Goal: Information Seeking & Learning: Learn about a topic

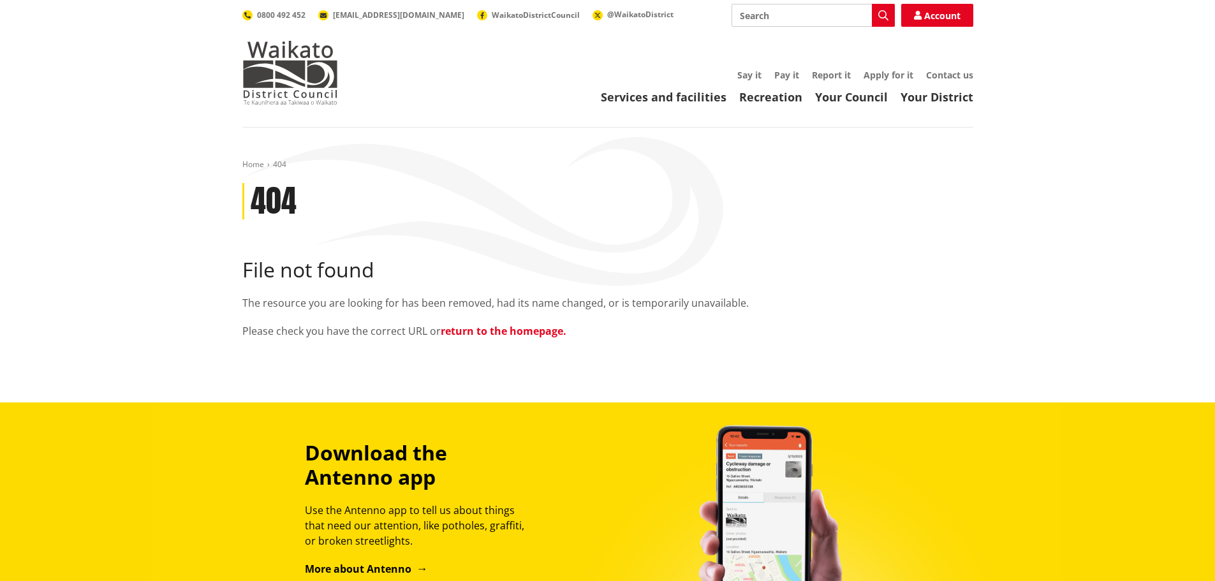
click at [473, 41] on link "return to the homepage." at bounding box center [504, 331] width 126 height 14
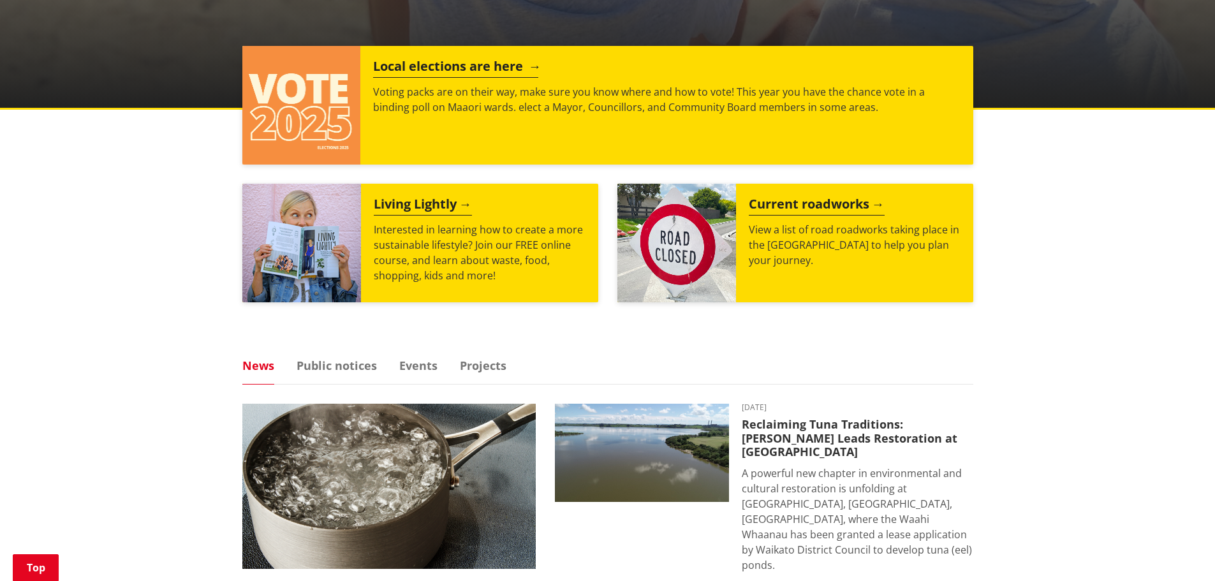
scroll to position [638, 0]
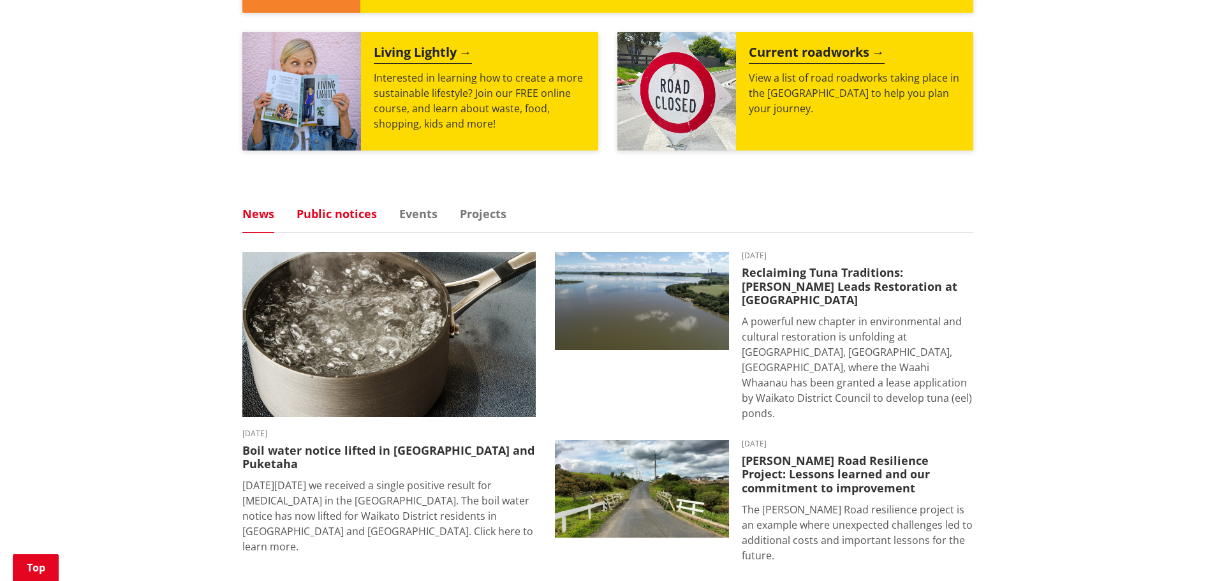
click at [356, 214] on link "Public notices" at bounding box center [337, 213] width 80 height 11
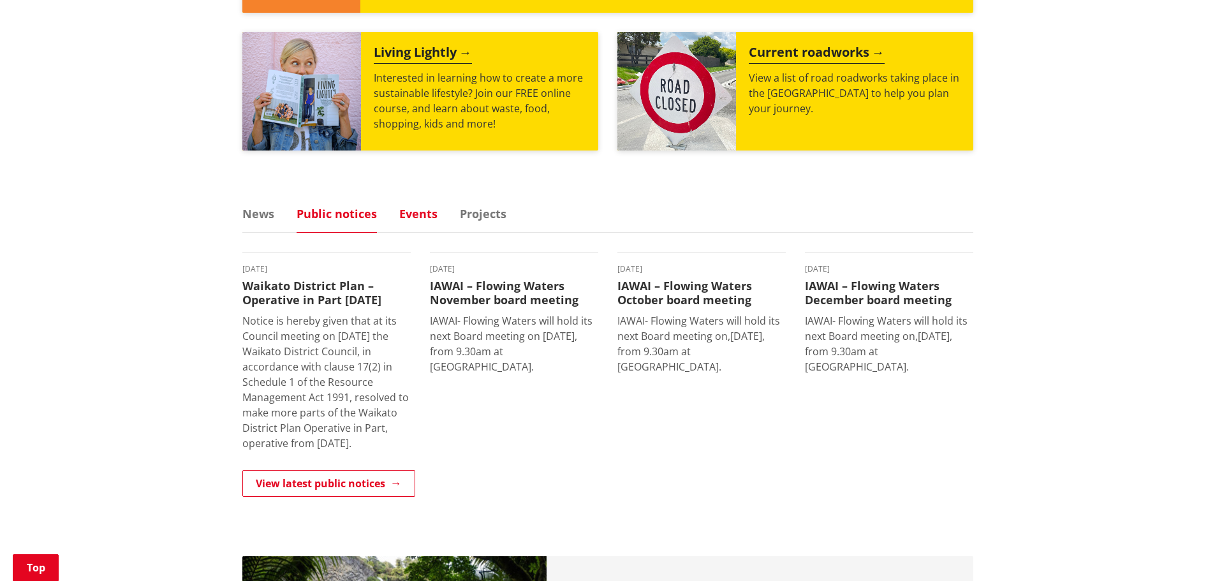
click at [431, 217] on link "Events" at bounding box center [418, 213] width 38 height 11
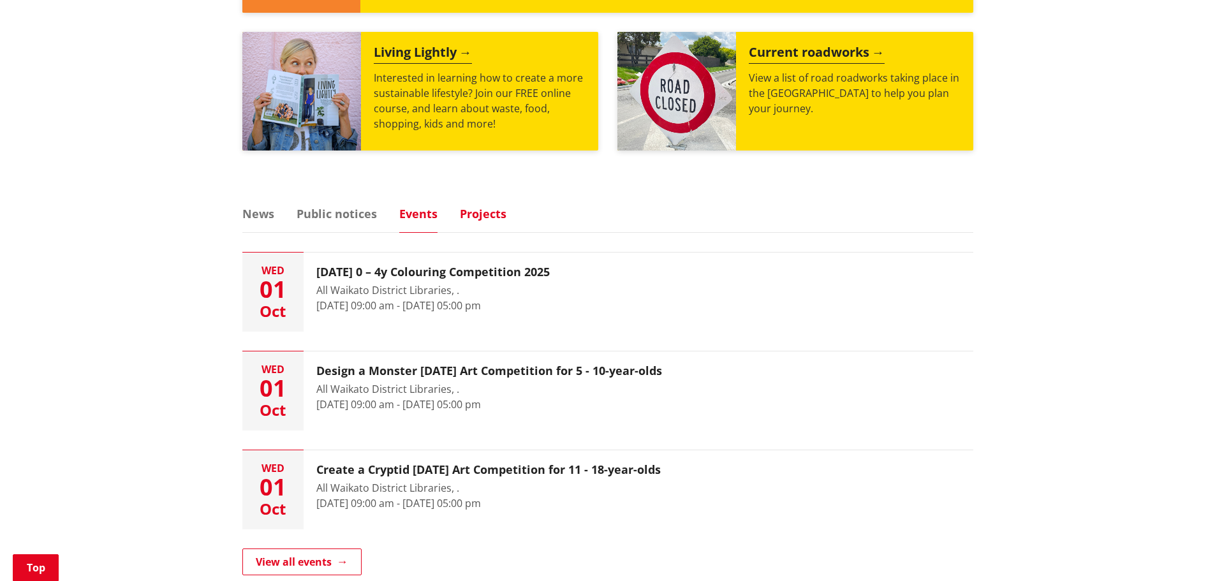
click at [488, 215] on link "Projects" at bounding box center [483, 213] width 47 height 11
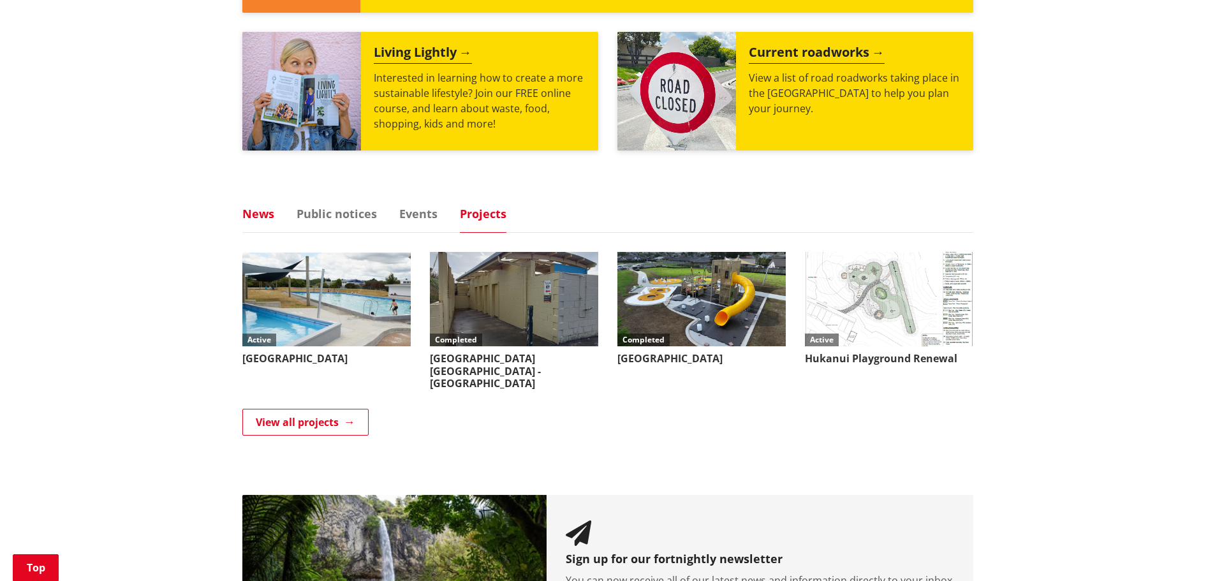
click at [265, 218] on link "News" at bounding box center [258, 213] width 32 height 11
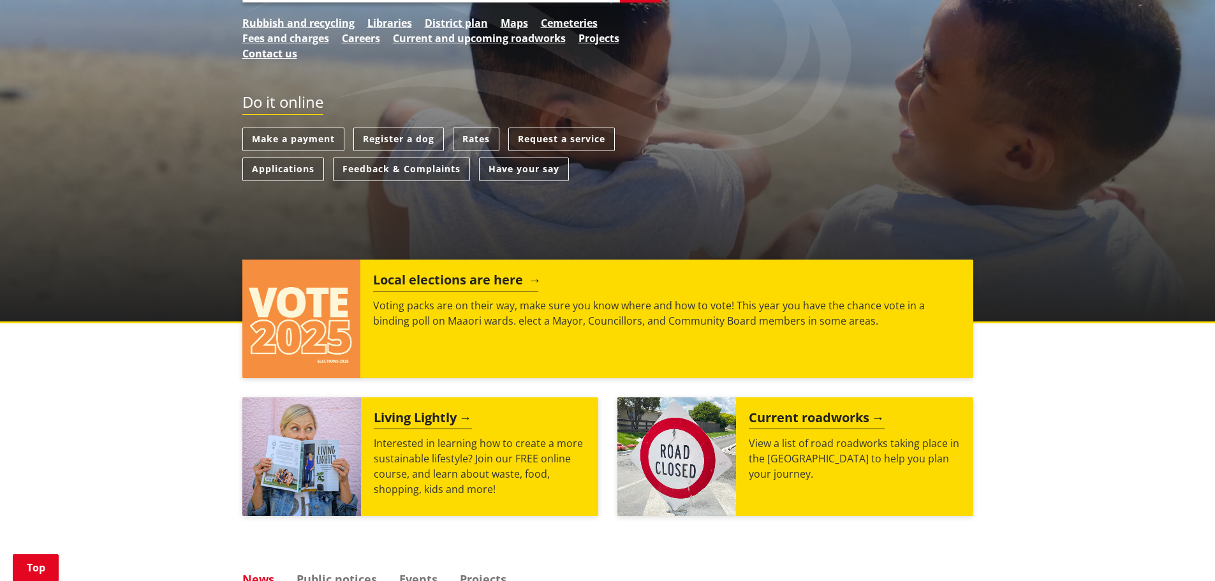
scroll to position [0, 0]
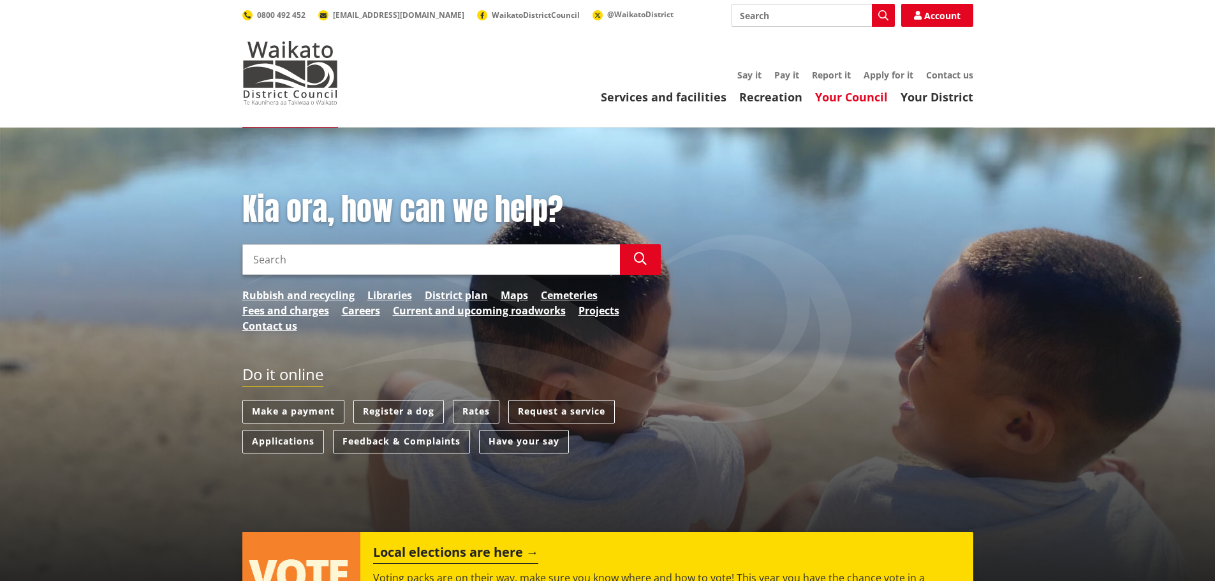
click at [859, 95] on link "Your Council" at bounding box center [851, 96] width 73 height 15
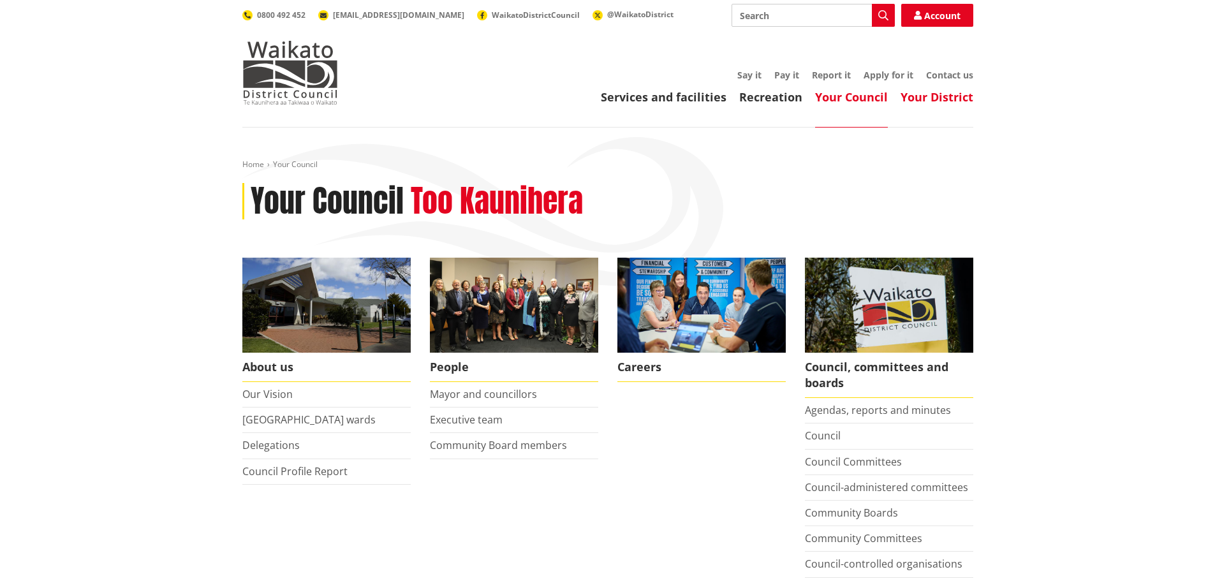
click at [932, 94] on link "Your District" at bounding box center [937, 96] width 73 height 15
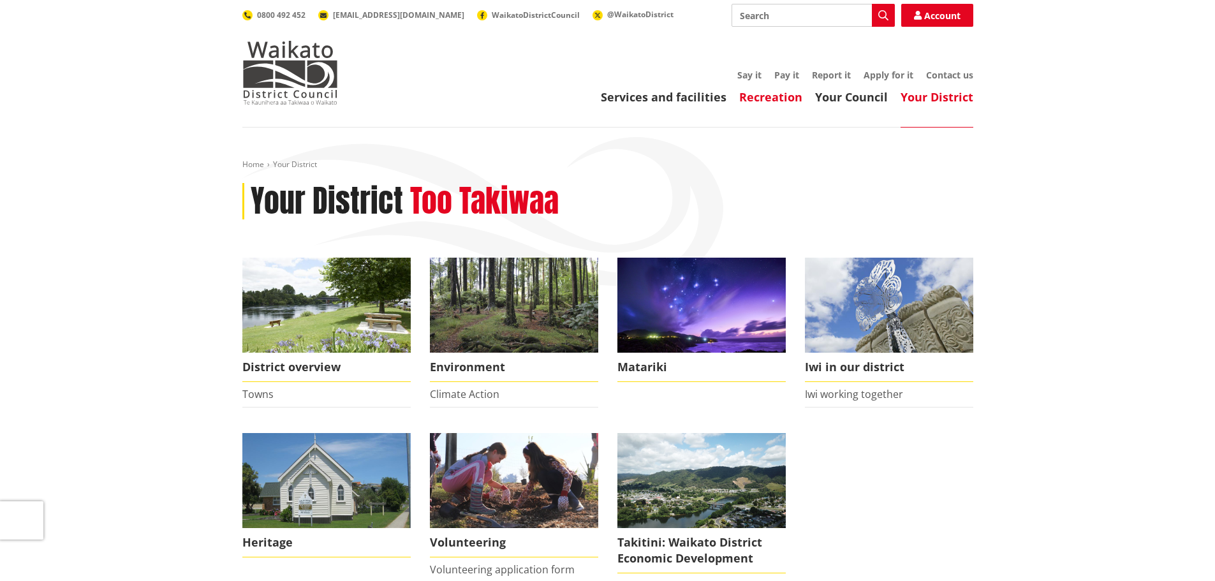
click at [794, 92] on link "Recreation" at bounding box center [770, 96] width 63 height 15
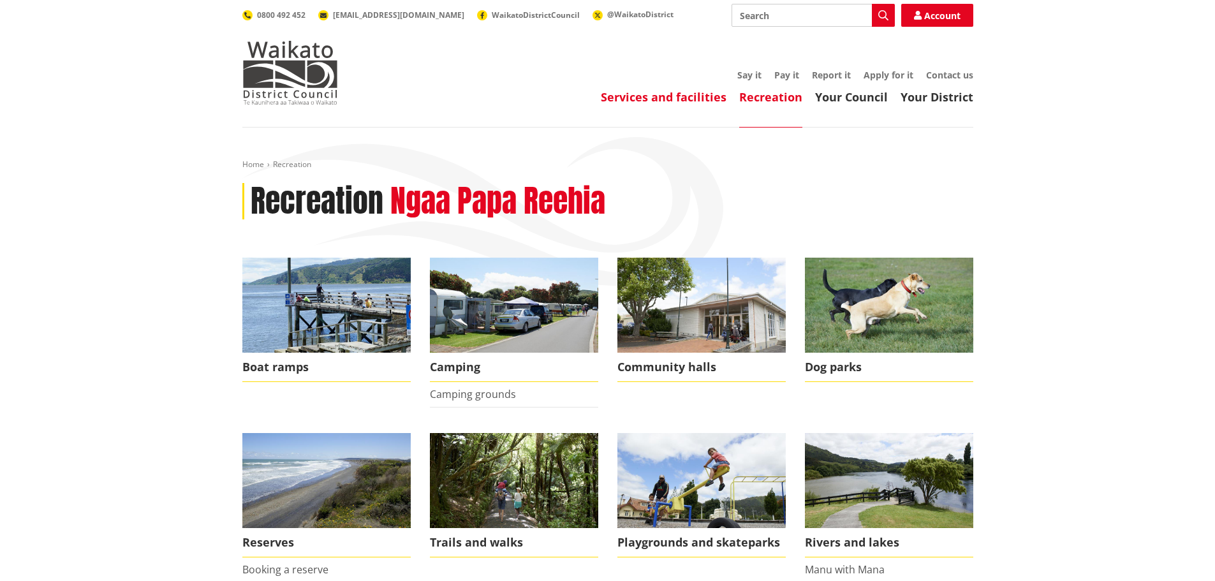
click at [683, 96] on link "Services and facilities" at bounding box center [664, 96] width 126 height 15
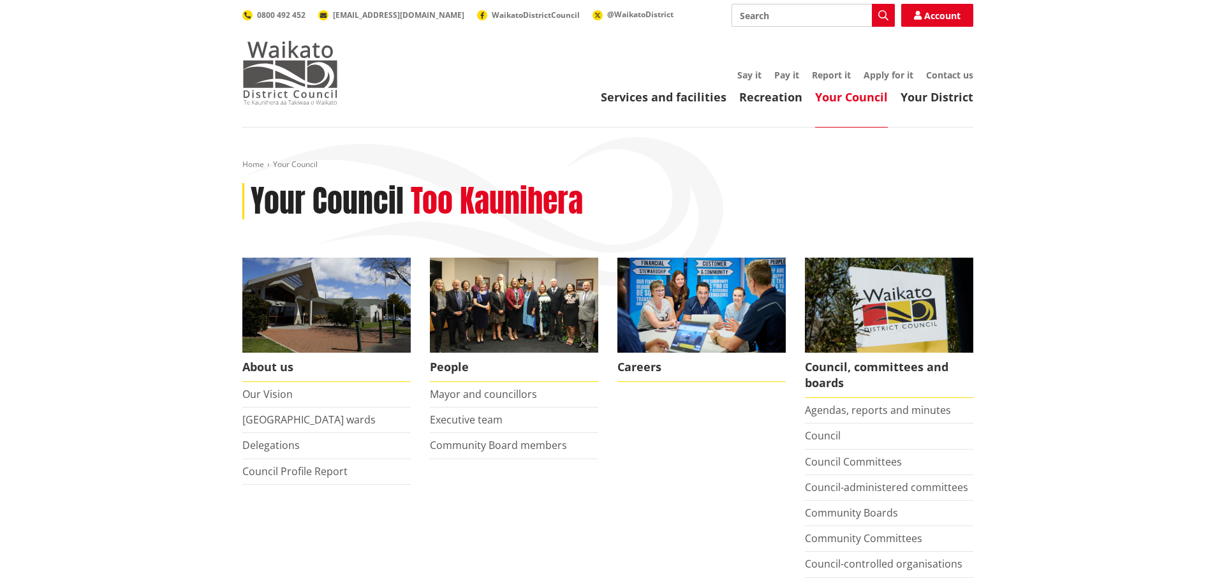
click at [287, 76] on img at bounding box center [290, 73] width 96 height 64
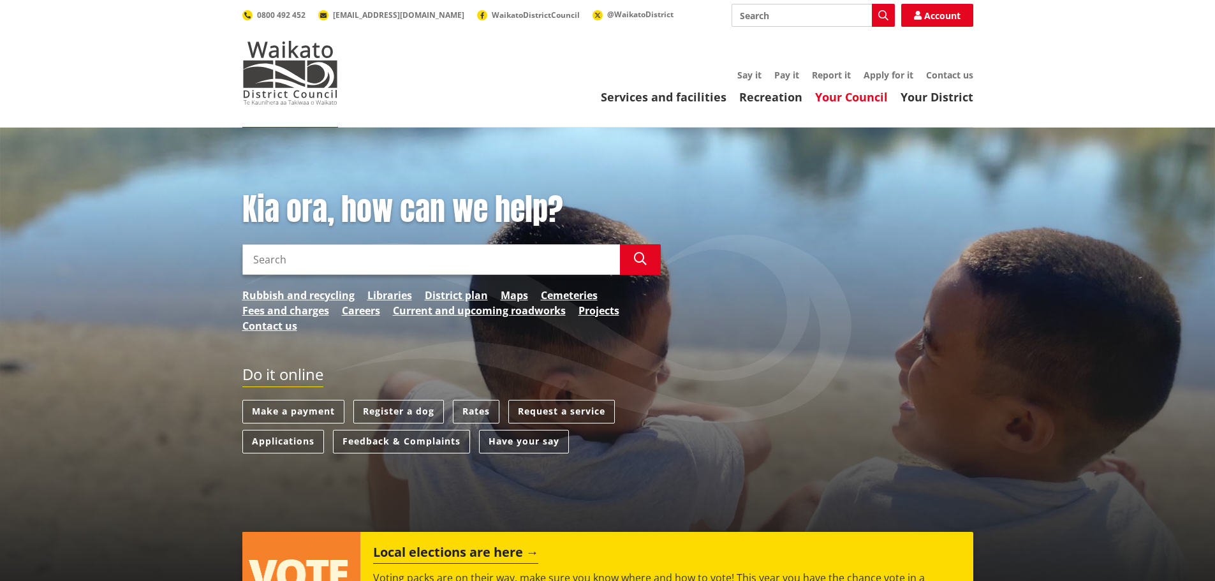
click at [857, 93] on link "Your Council" at bounding box center [851, 96] width 73 height 15
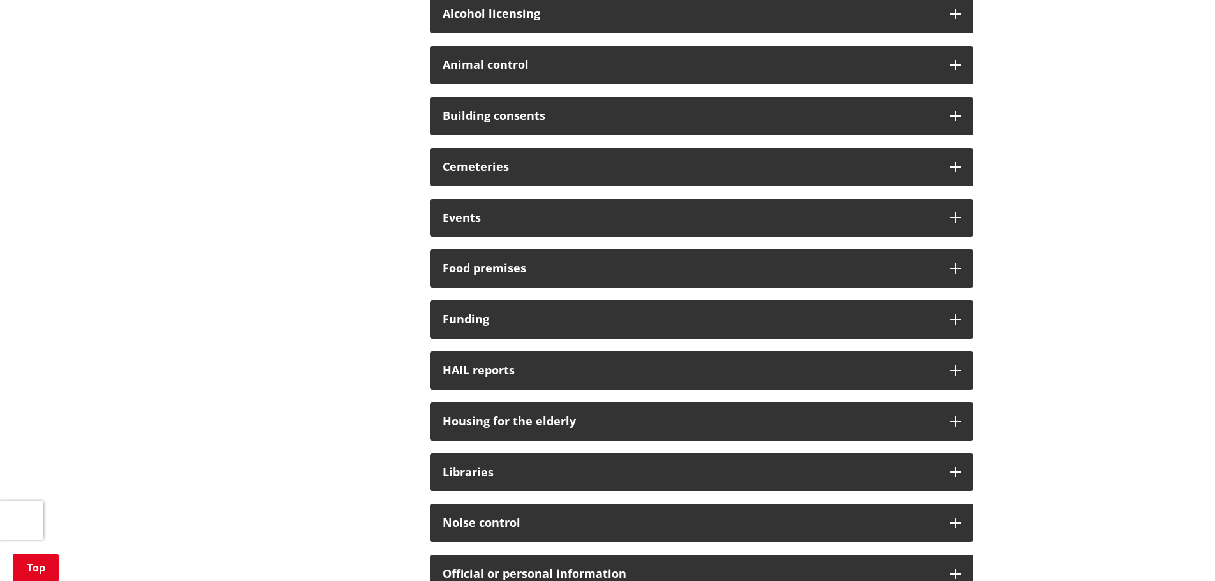
scroll to position [447, 0]
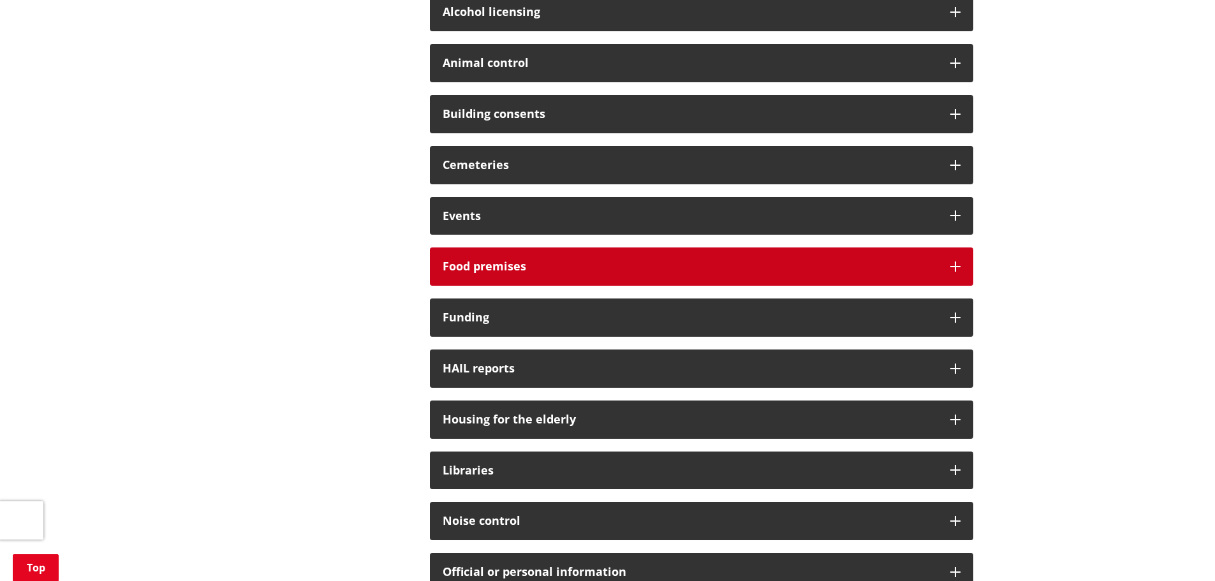
click at [943, 269] on div "Food premises" at bounding box center [701, 266] width 543 height 38
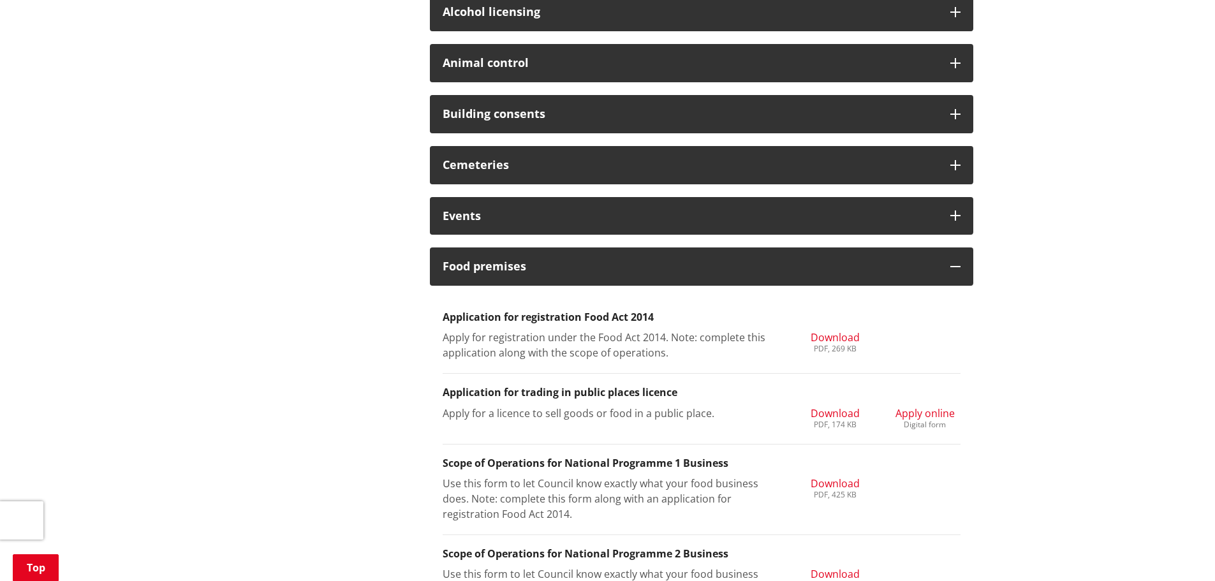
click at [937, 412] on span "Apply online" at bounding box center [925, 413] width 59 height 14
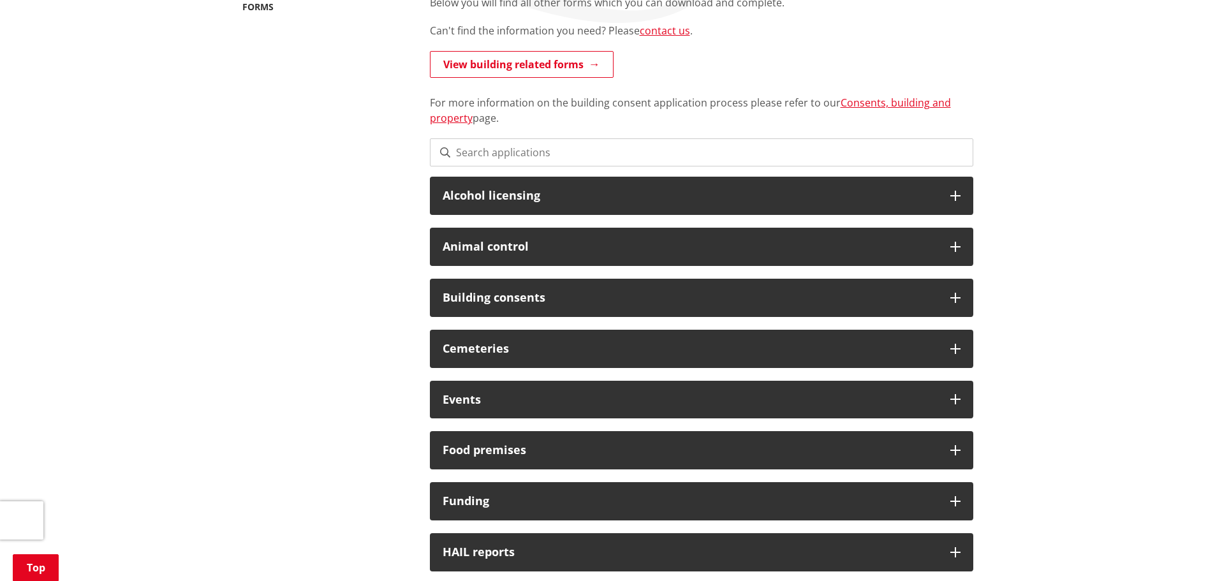
scroll to position [319, 0]
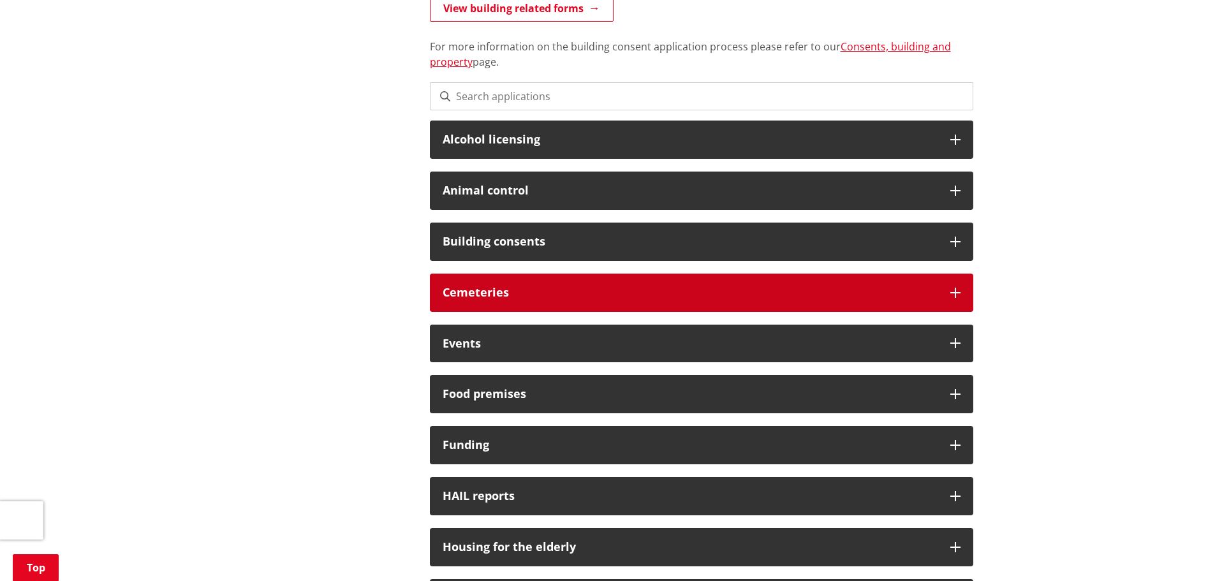
click at [953, 290] on icon at bounding box center [955, 293] width 10 height 10
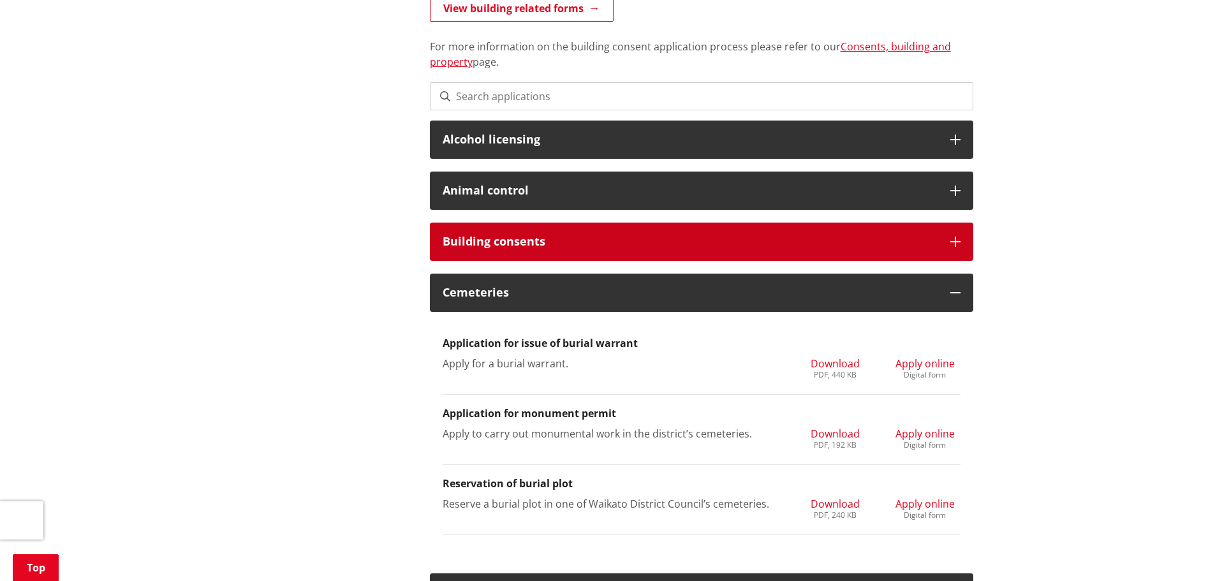
click at [876, 239] on h3 "Building consents" at bounding box center [690, 241] width 495 height 13
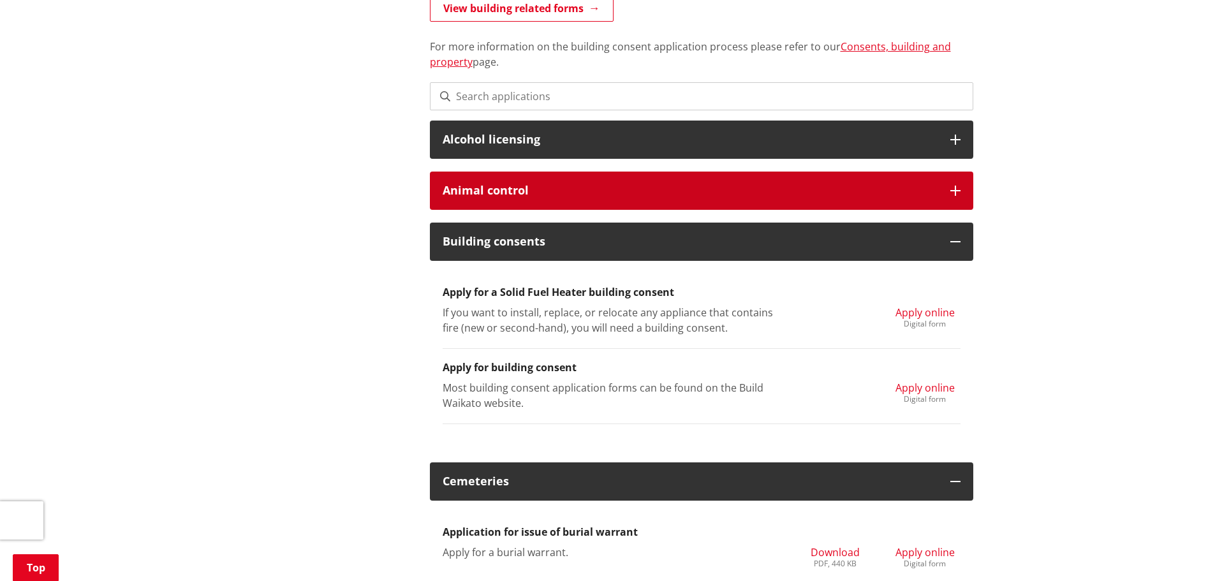
click at [895, 188] on h3 "Animal control" at bounding box center [690, 190] width 495 height 13
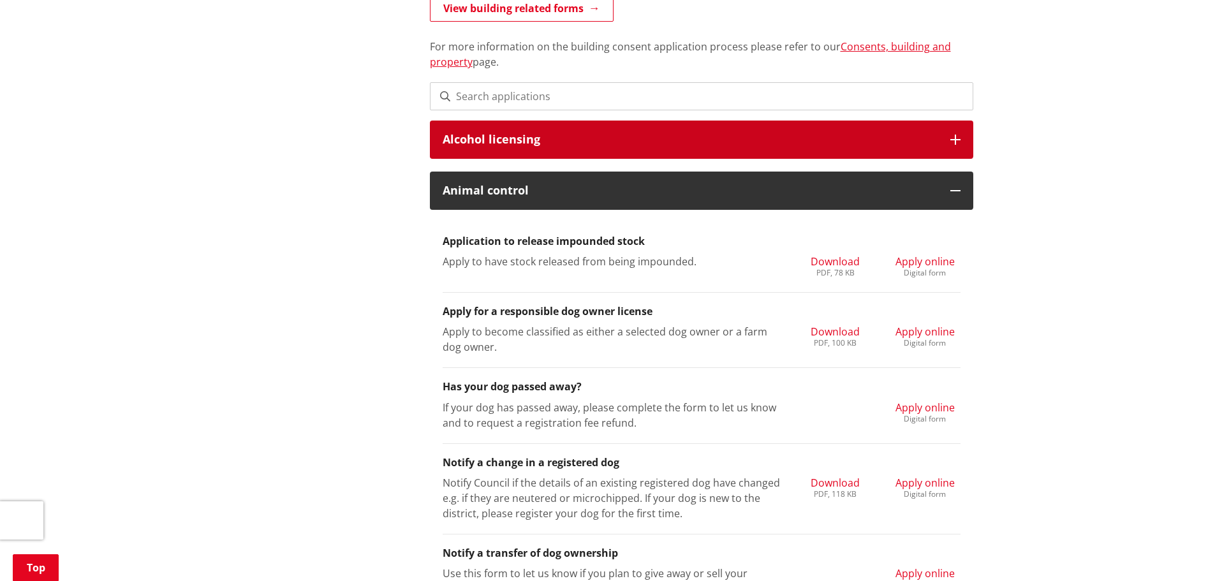
click at [891, 150] on div "Alcohol licensing" at bounding box center [701, 140] width 543 height 38
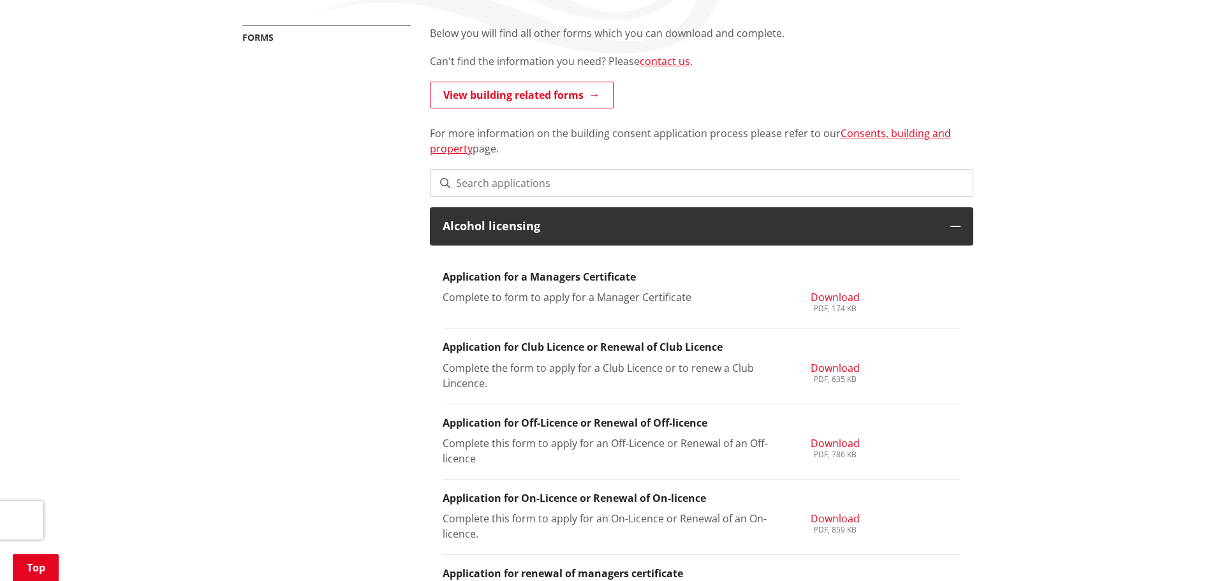
scroll to position [191, 0]
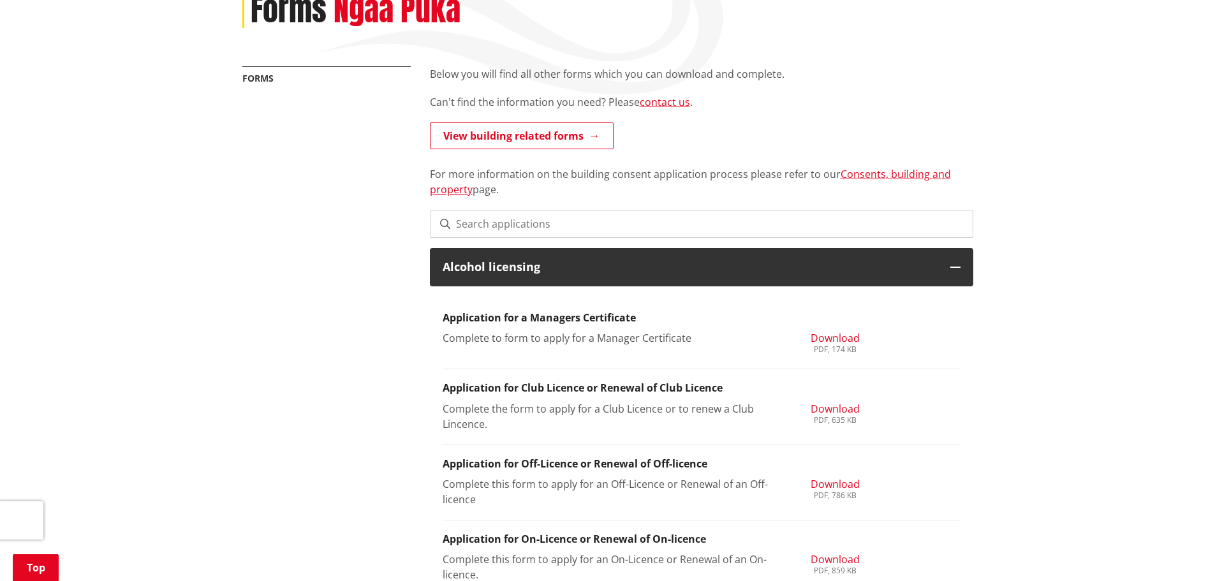
click at [496, 224] on input at bounding box center [701, 224] width 543 height 28
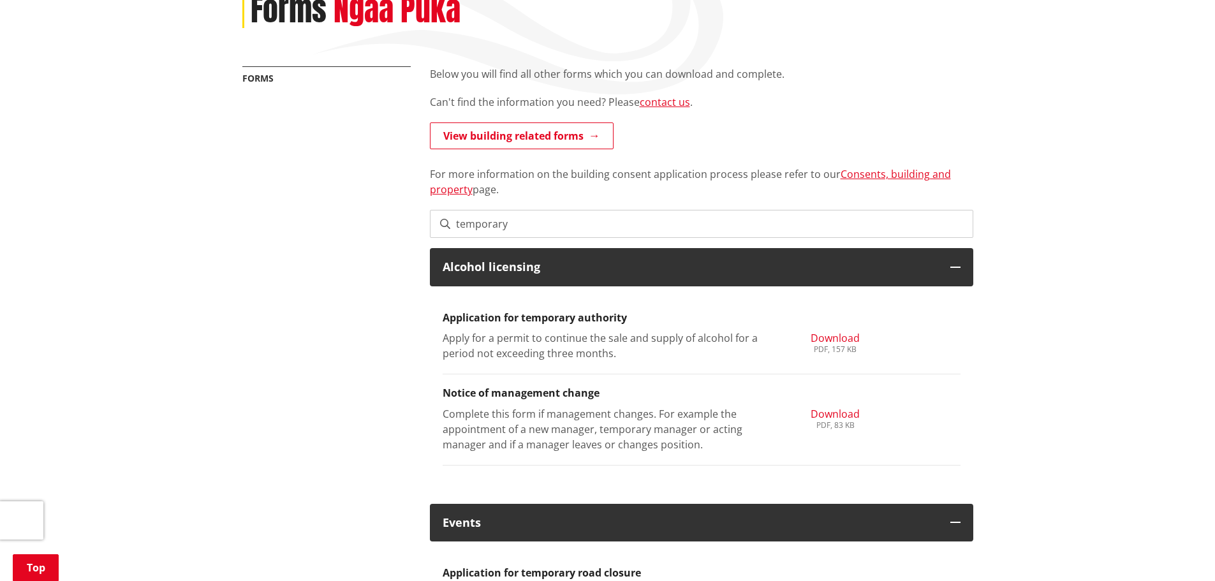
type input "temporary"
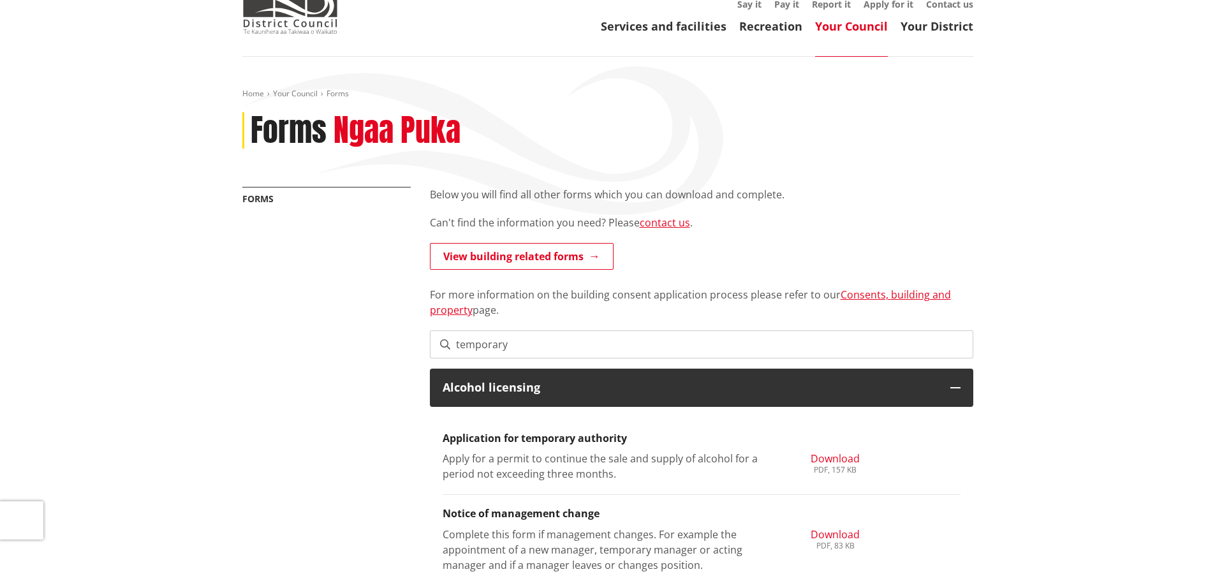
scroll to position [0, 0]
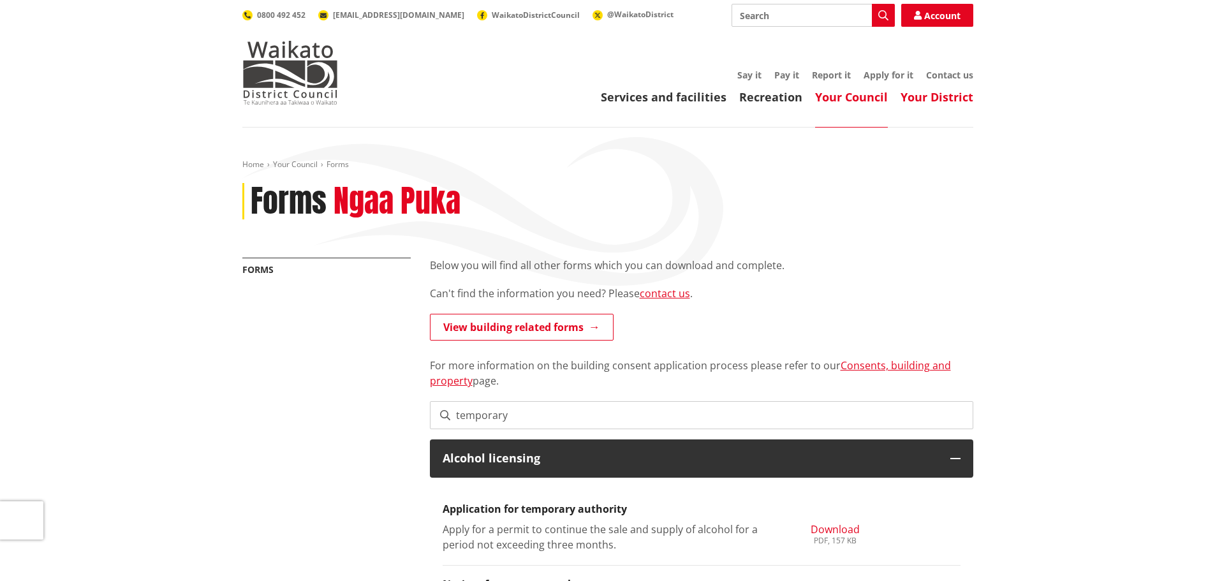
click at [931, 98] on link "Your District" at bounding box center [937, 96] width 73 height 15
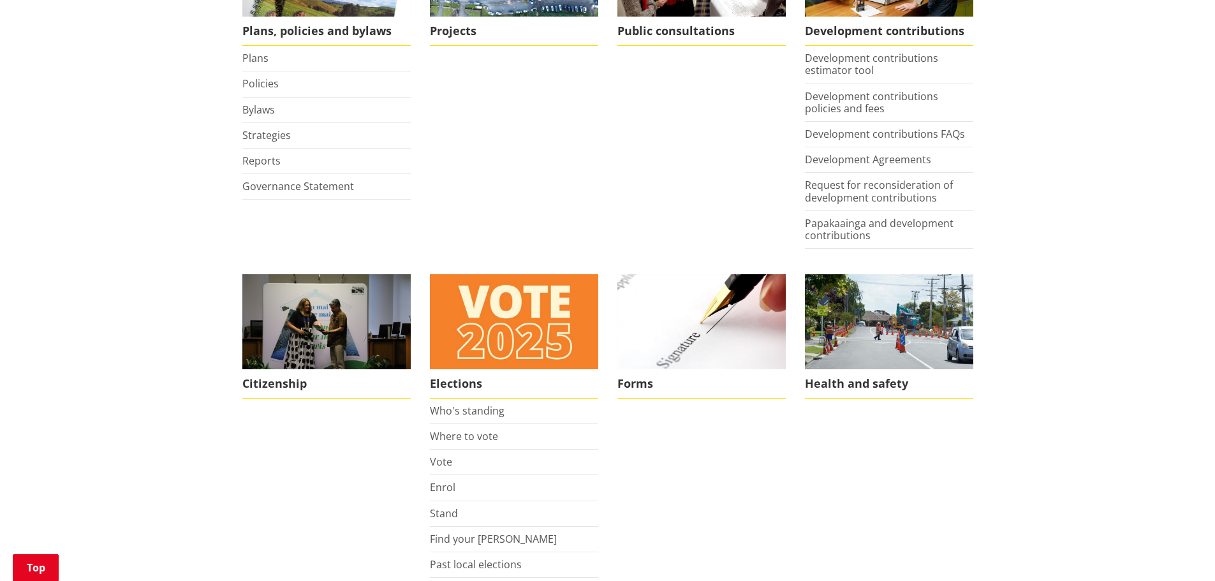
scroll to position [702, 0]
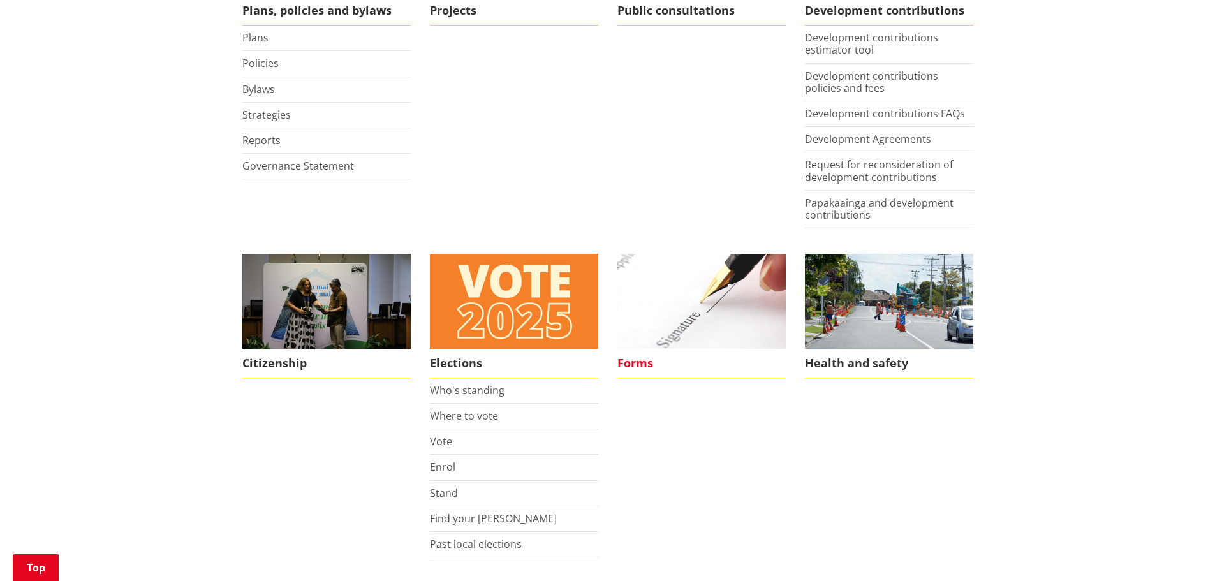
click at [670, 339] on img at bounding box center [701, 301] width 168 height 95
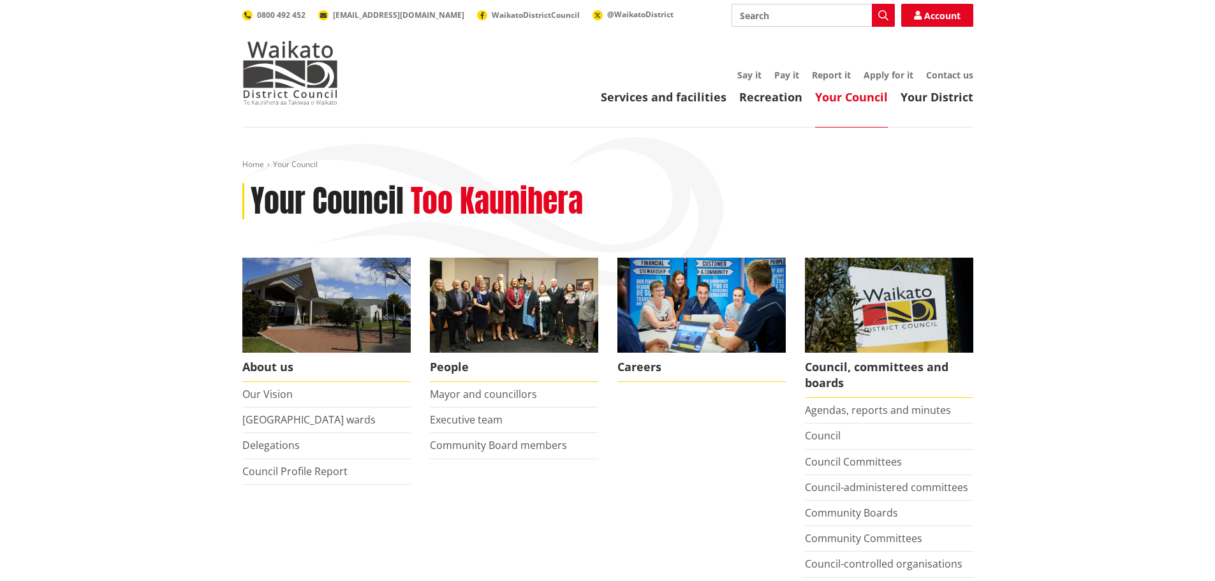
scroll to position [695, 0]
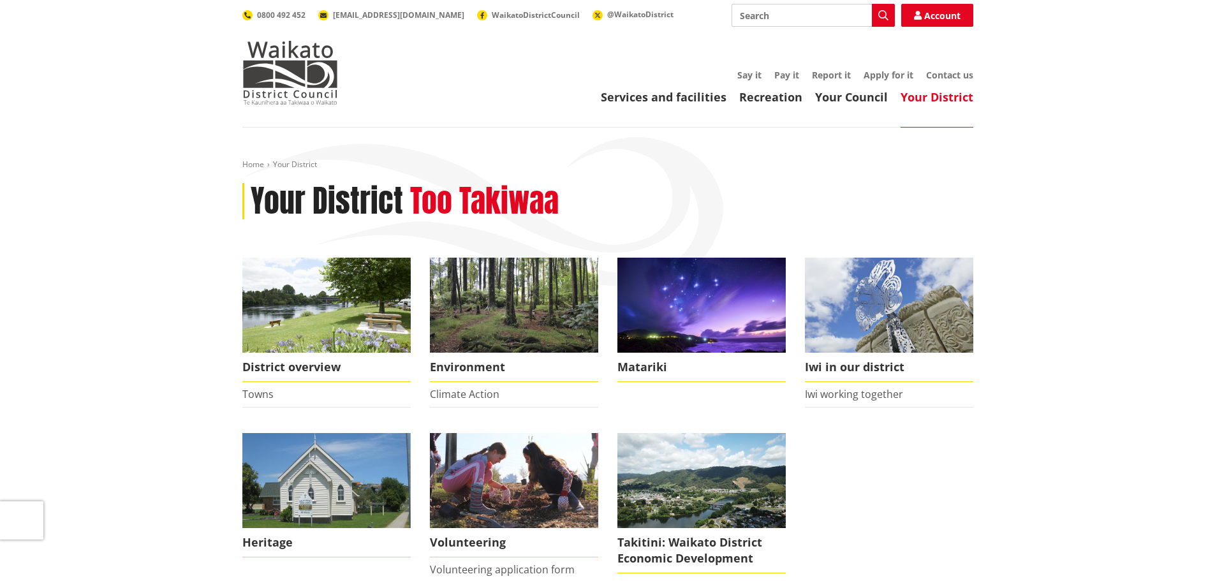
click at [677, 101] on link "Services and facilities" at bounding box center [664, 96] width 126 height 15
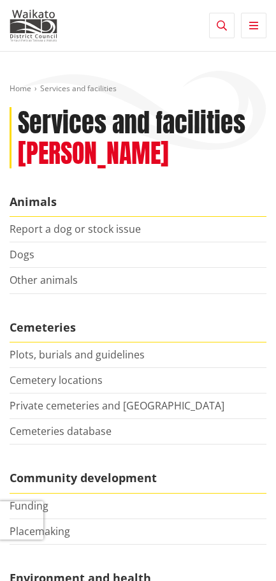
click at [255, 29] on icon "button" at bounding box center [253, 25] width 9 height 10
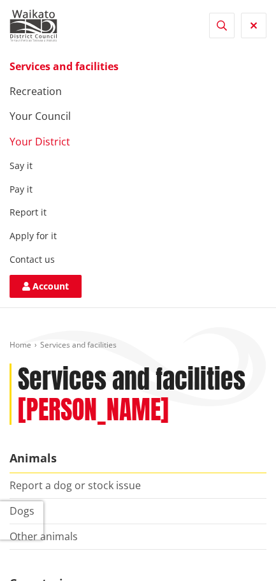
click at [47, 141] on link "Your District" at bounding box center [40, 142] width 61 height 14
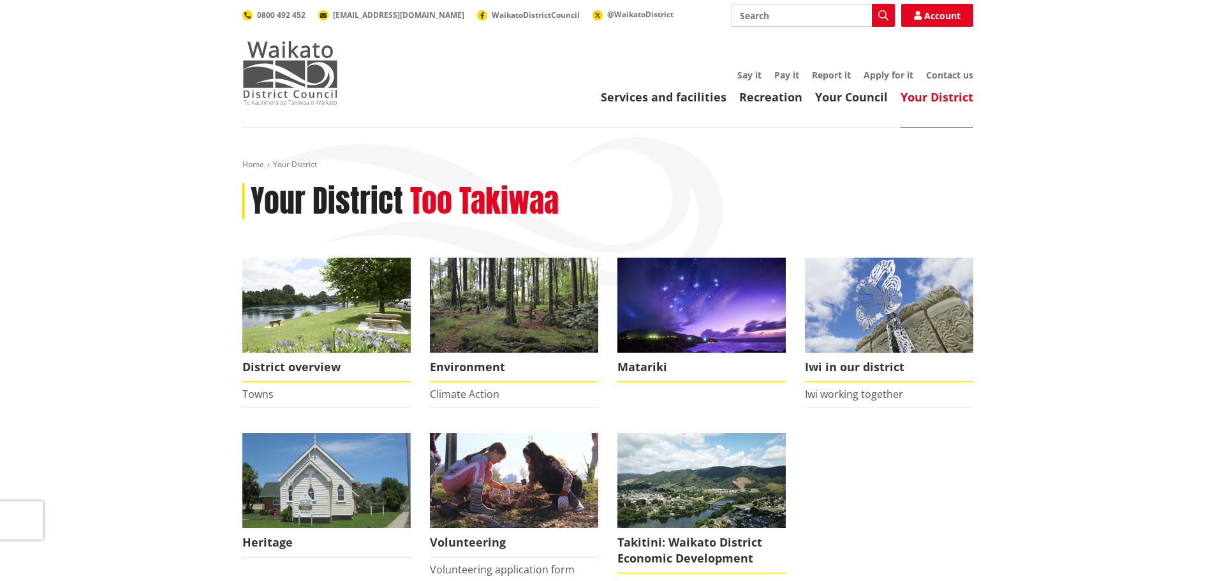
click at [276, 63] on img at bounding box center [290, 73] width 96 height 64
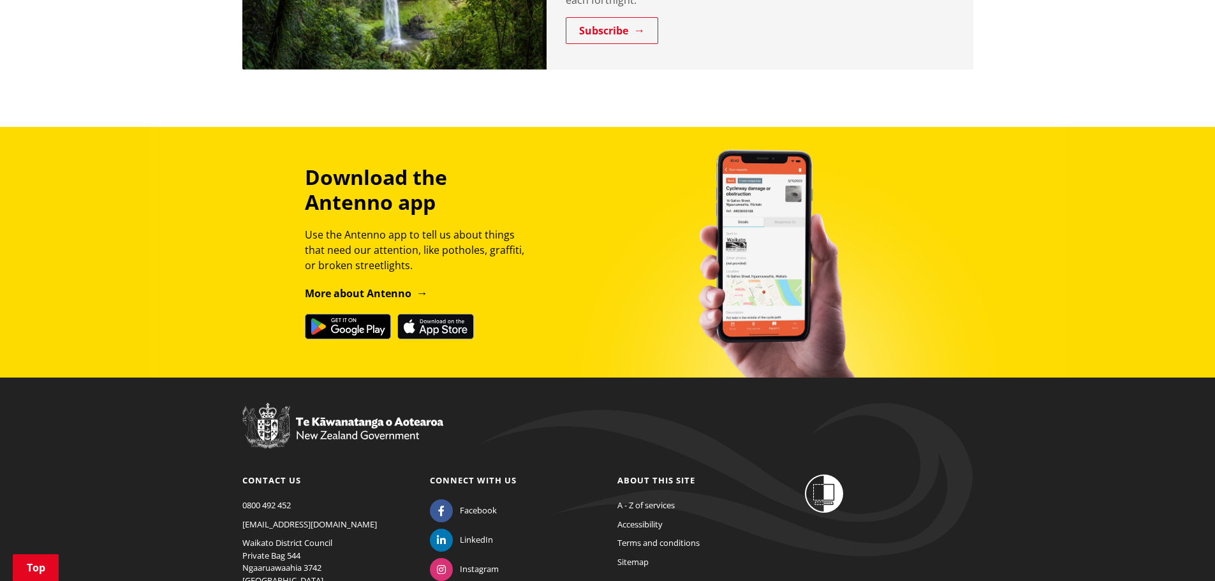
scroll to position [1484, 0]
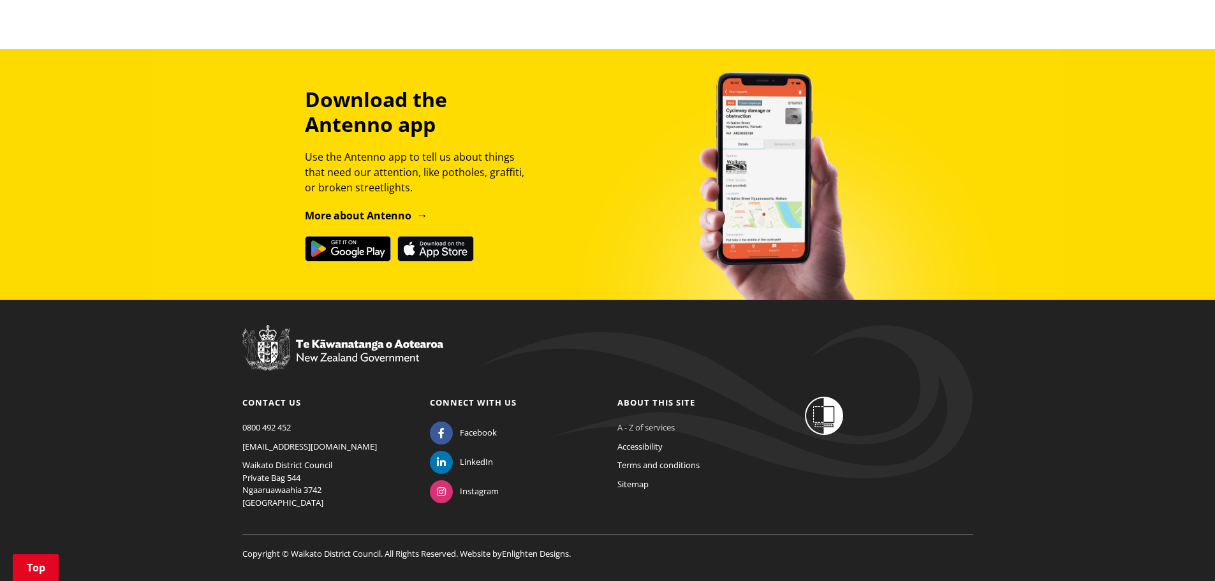
click at [664, 422] on link "A - Z of services" at bounding box center [645, 427] width 57 height 11
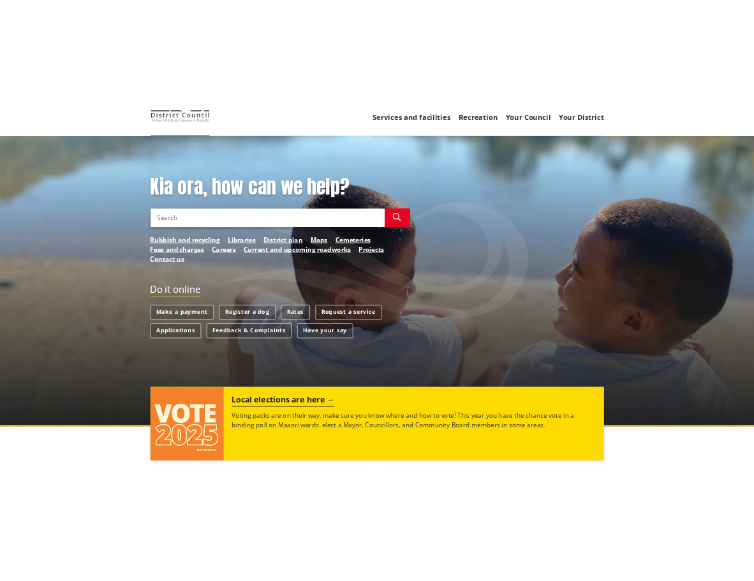
scroll to position [81, 0]
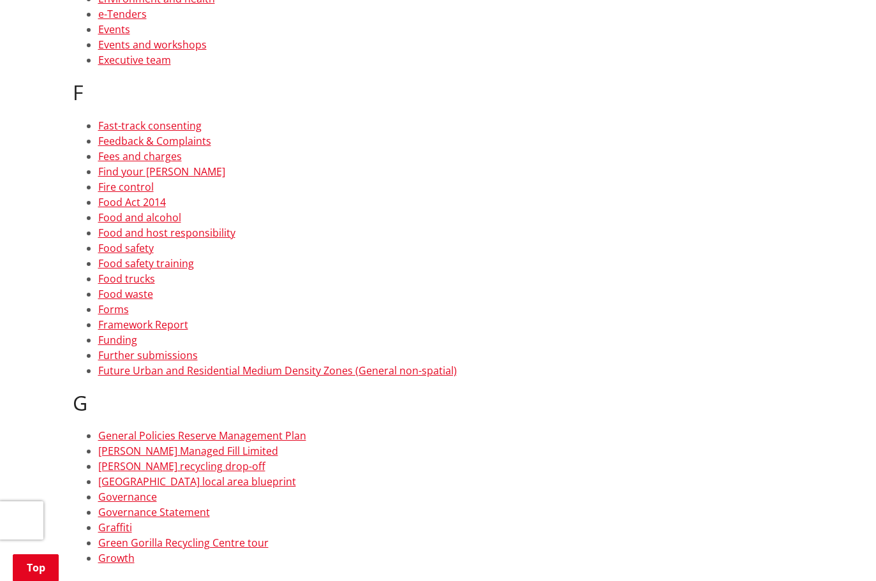
scroll to position [2934, 0]
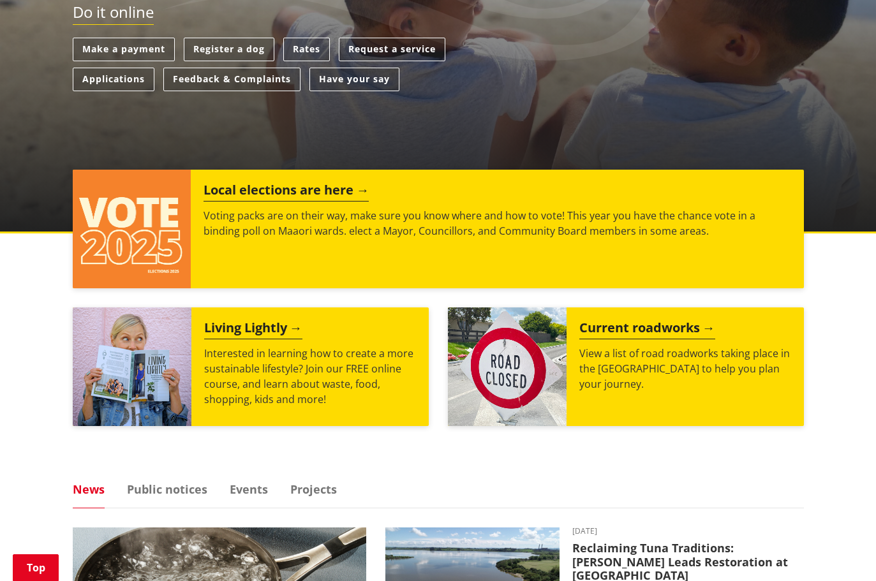
scroll to position [327, 0]
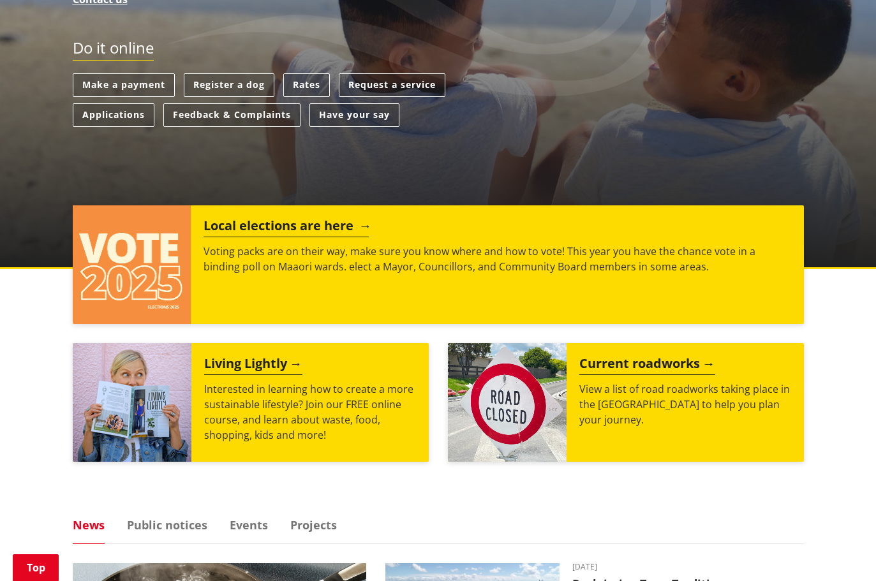
click at [753, 219] on div "Local elections are here Voting packs are on their way, make sure you know wher…" at bounding box center [497, 264] width 612 height 119
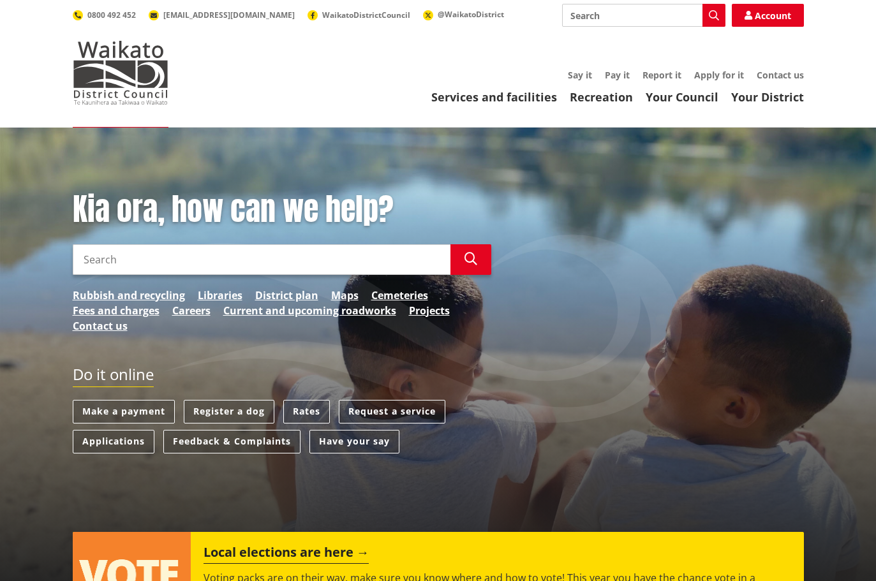
scroll to position [327, 0]
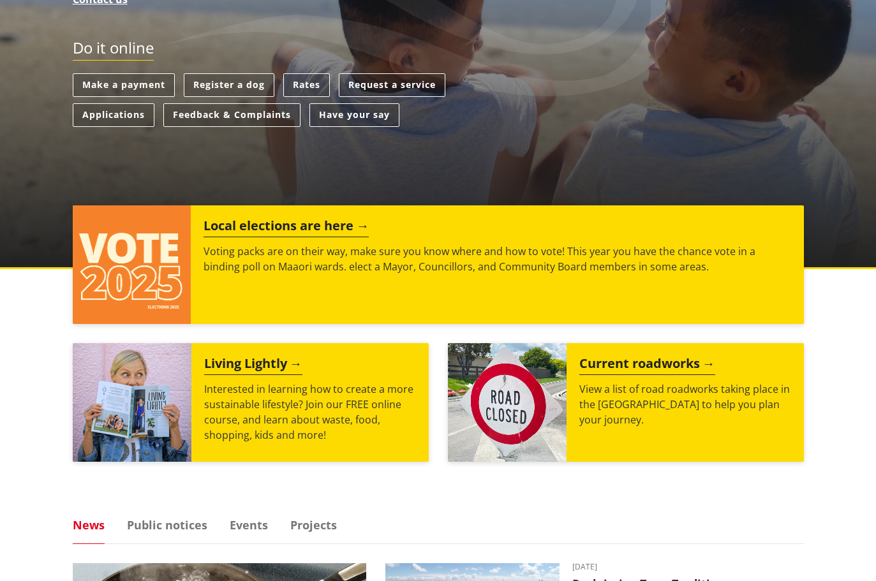
click at [654, 403] on p "View a list of road roadworks taking place in the Waikato district to help you …" at bounding box center [685, 404] width 212 height 46
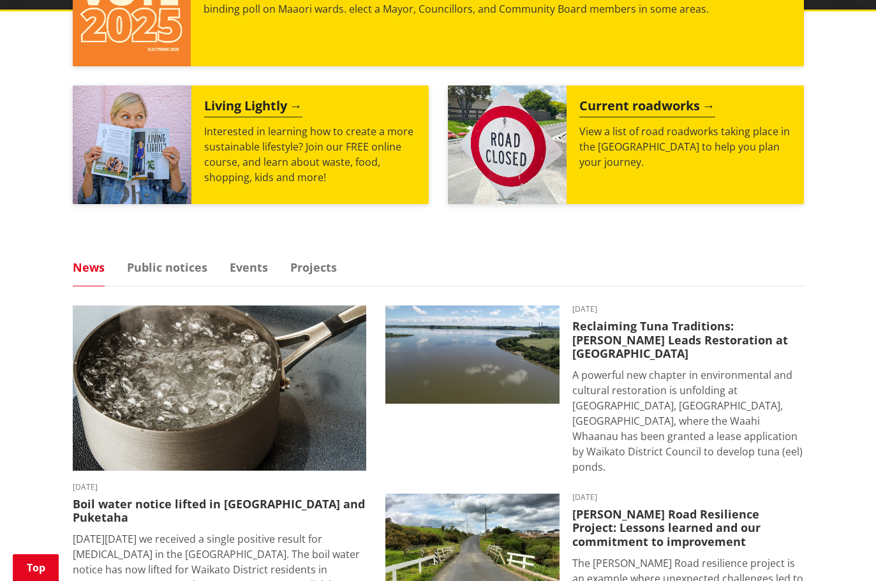
scroll to position [400, 0]
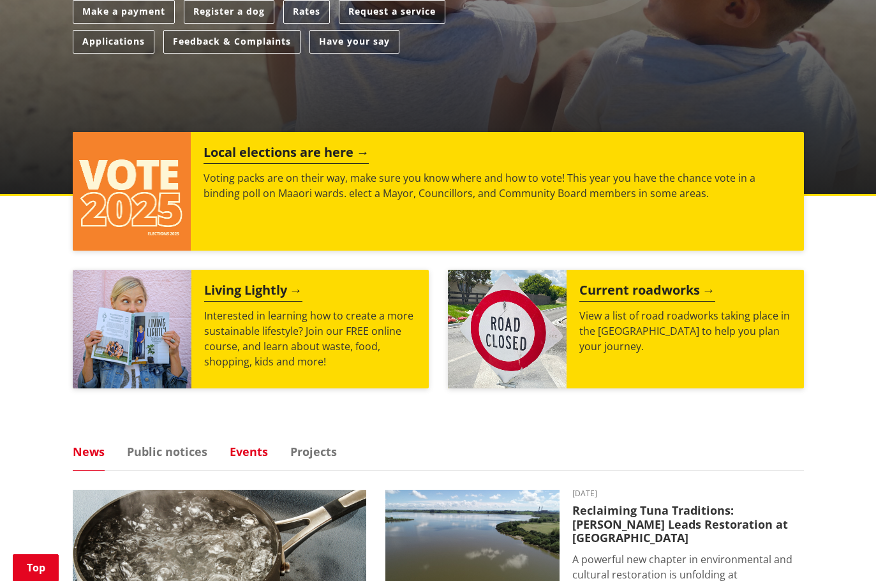
click at [250, 452] on link "Events" at bounding box center [249, 451] width 38 height 11
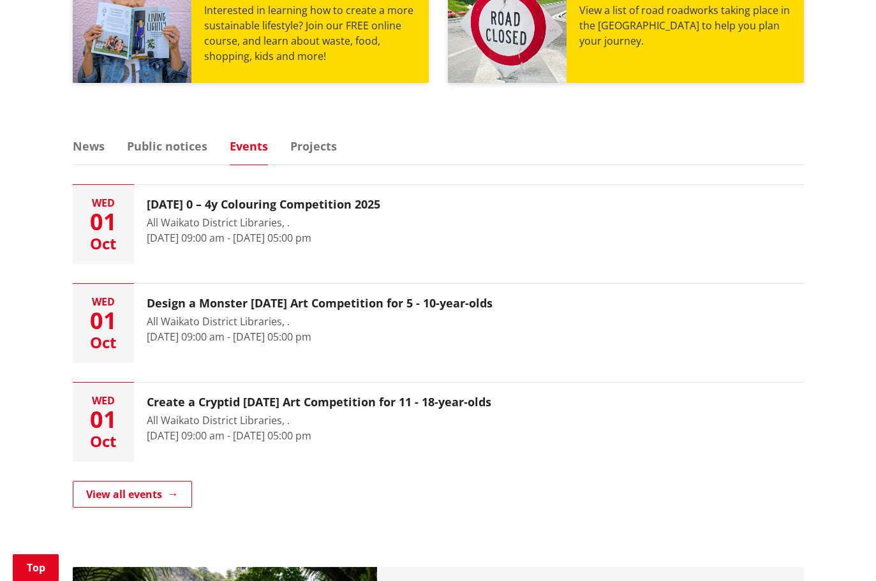
scroll to position [719, 0]
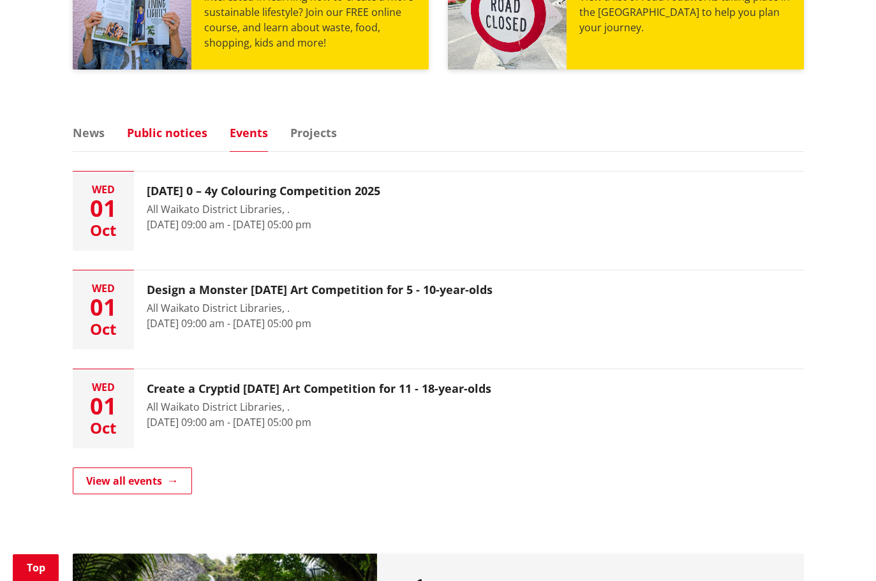
click at [196, 135] on link "Public notices" at bounding box center [167, 132] width 80 height 11
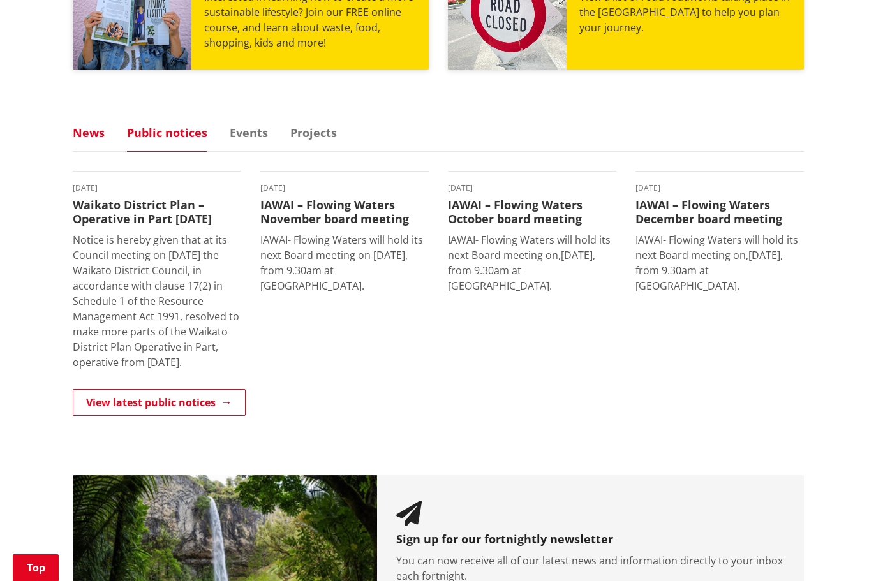
click at [85, 133] on link "News" at bounding box center [89, 132] width 32 height 11
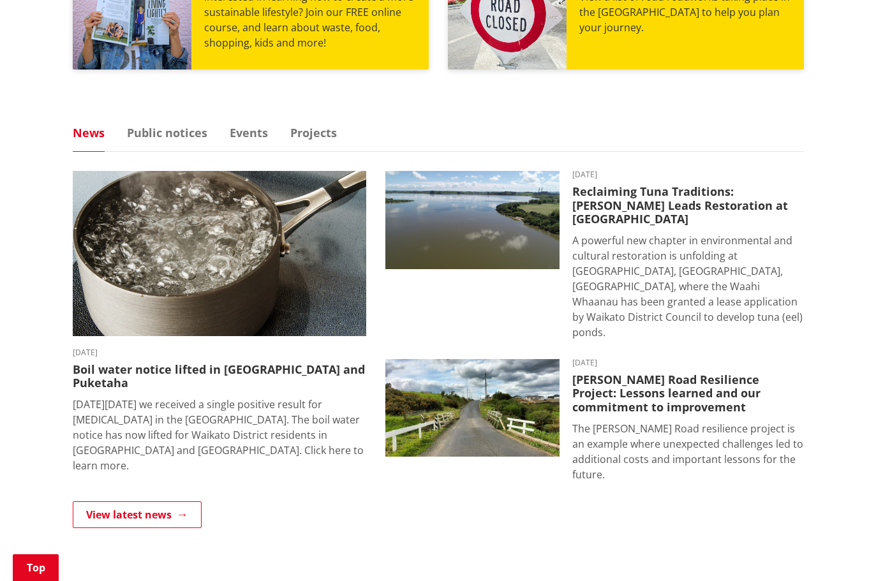
click at [244, 142] on ul "News Public notices Events Projects" at bounding box center [438, 139] width 731 height 25
click at [244, 130] on link "Events" at bounding box center [249, 132] width 38 height 11
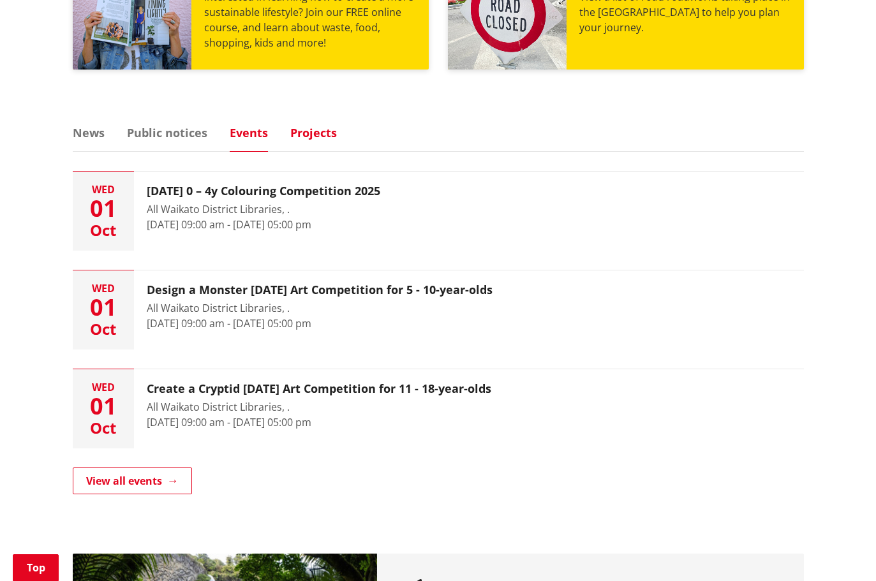
click at [297, 131] on link "Projects" at bounding box center [313, 132] width 47 height 11
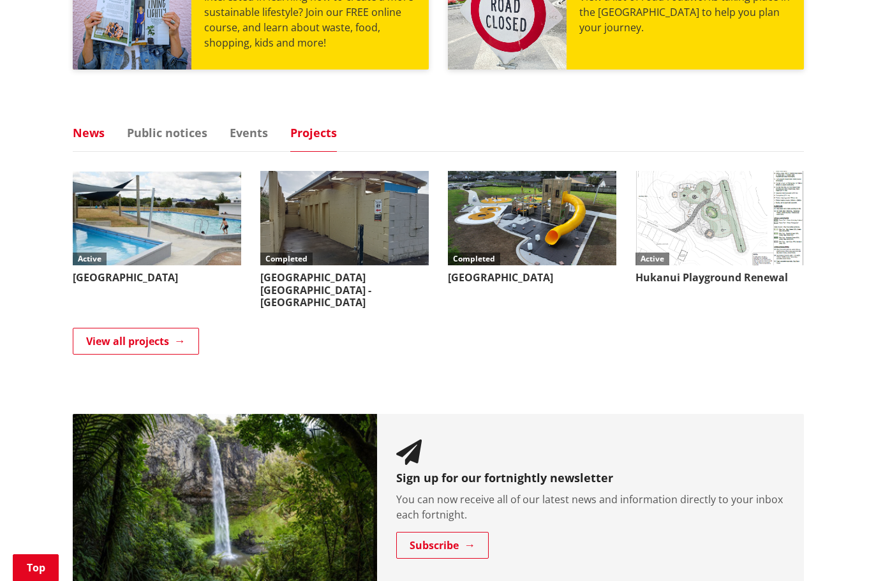
click at [87, 132] on link "News" at bounding box center [89, 132] width 32 height 11
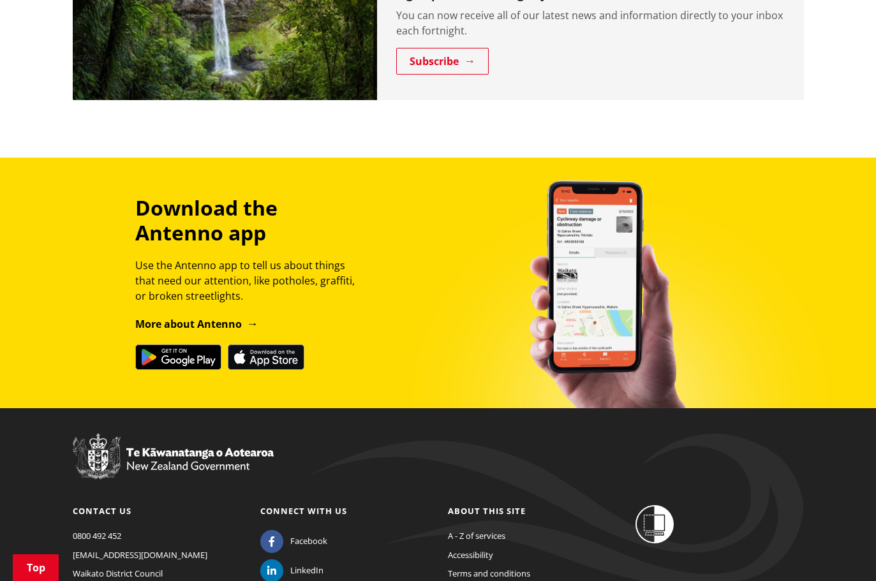
scroll to position [1484, 0]
